Goal: Information Seeking & Learning: Compare options

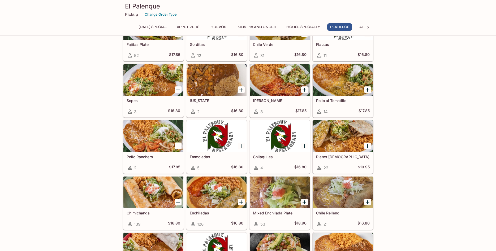
scroll to position [649, 0]
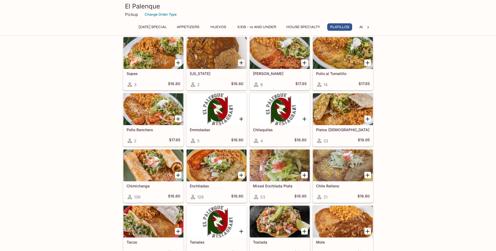
click at [341, 116] on div at bounding box center [343, 109] width 60 height 32
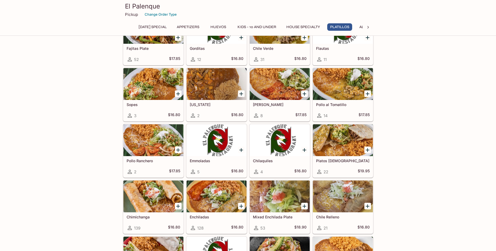
scroll to position [564, 0]
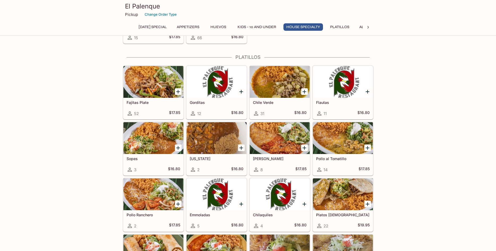
click at [262, 82] on div at bounding box center [280, 82] width 60 height 32
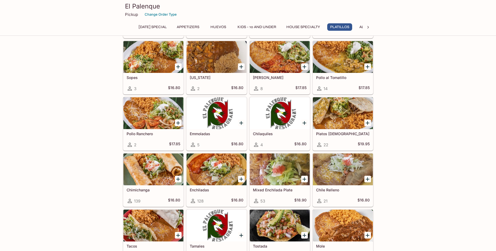
scroll to position [672, 0]
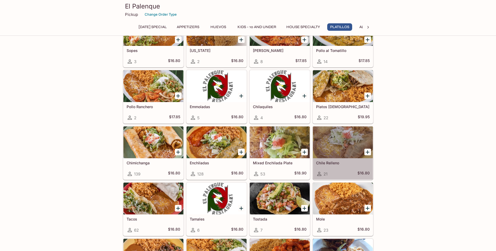
click at [335, 146] on div at bounding box center [343, 142] width 60 height 32
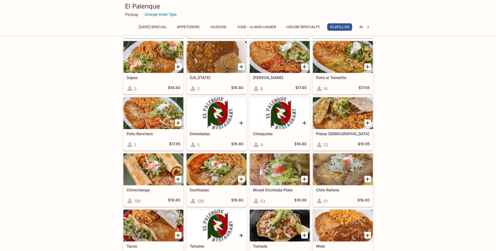
scroll to position [618, 0]
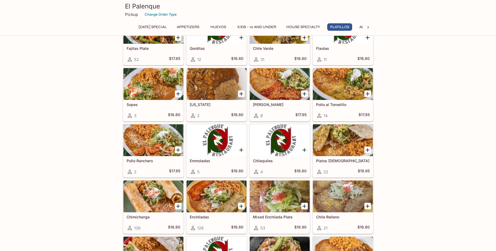
click at [343, 148] on div at bounding box center [343, 140] width 60 height 32
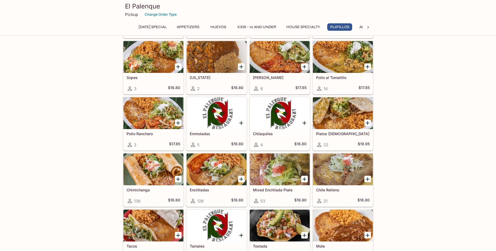
scroll to position [672, 0]
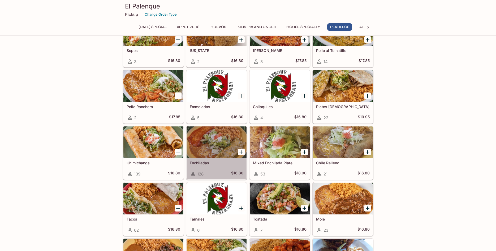
click at [222, 141] on div at bounding box center [216, 142] width 60 height 32
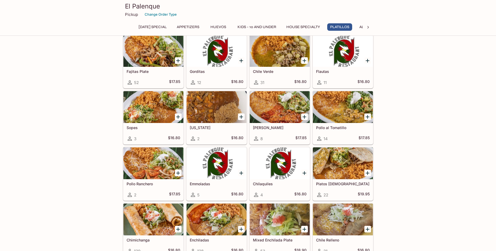
scroll to position [703, 0]
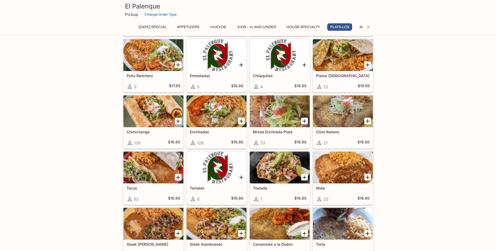
click at [347, 125] on div at bounding box center [343, 111] width 60 height 32
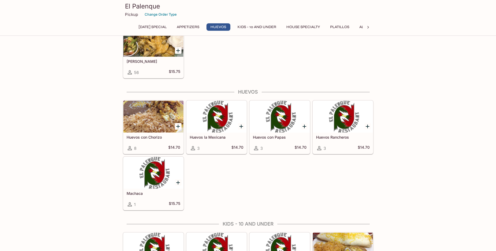
scroll to position [379, 0]
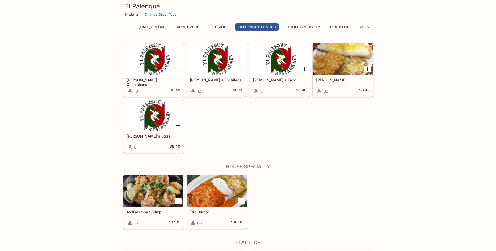
click at [151, 127] on div at bounding box center [153, 116] width 60 height 32
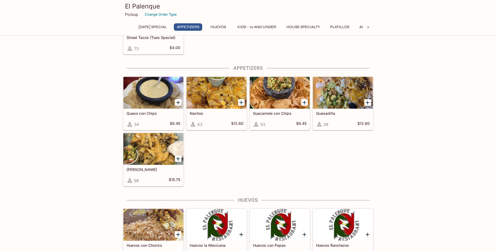
scroll to position [189, 0]
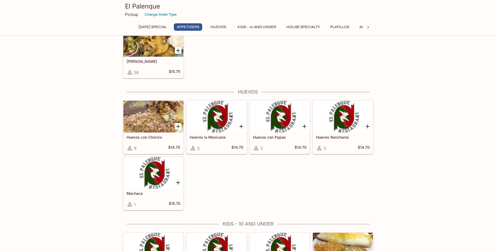
click at [150, 118] on div at bounding box center [153, 117] width 60 height 32
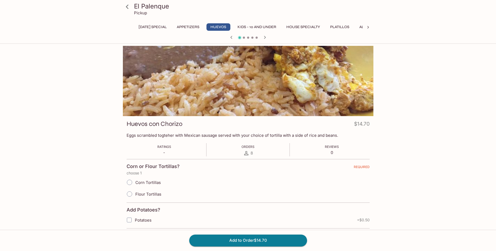
click at [276, 96] on div at bounding box center [248, 81] width 250 height 70
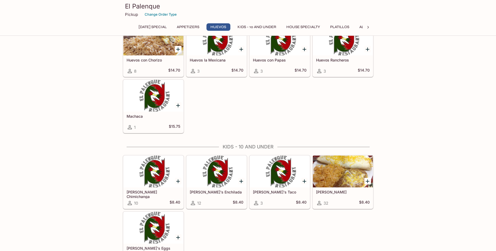
scroll to position [294, 0]
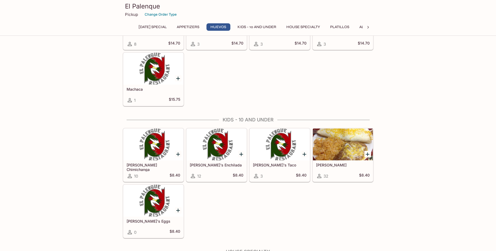
click at [343, 139] on div at bounding box center [343, 145] width 60 height 32
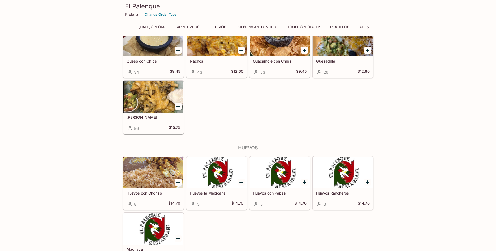
scroll to position [131, 0]
